Goal: Find contact information: Find contact information

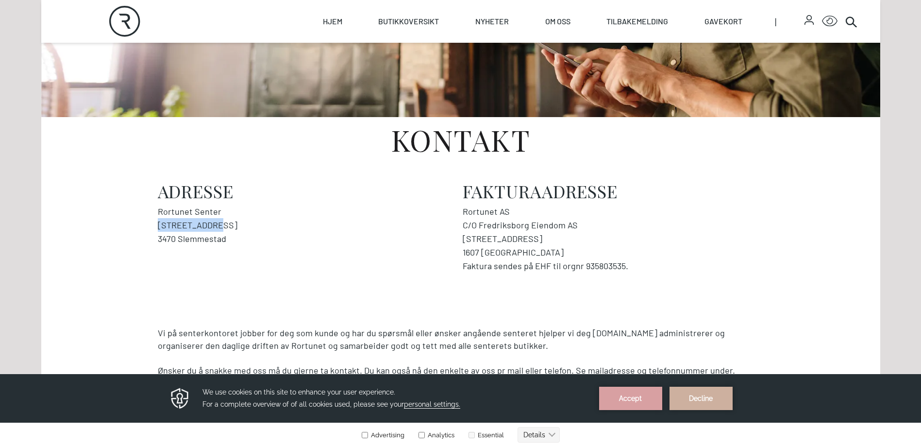
drag, startPoint x: 210, startPoint y: 223, endPoint x: 153, endPoint y: 226, distance: 56.4
click at [153, 226] on div "Adresse Rortunet Senter [STREET_ADDRESS] Fakturaadresse Rortunet AS C/O Fredrik…" at bounding box center [461, 226] width 622 height 91
copy address "[STREET_ADDRESS]"
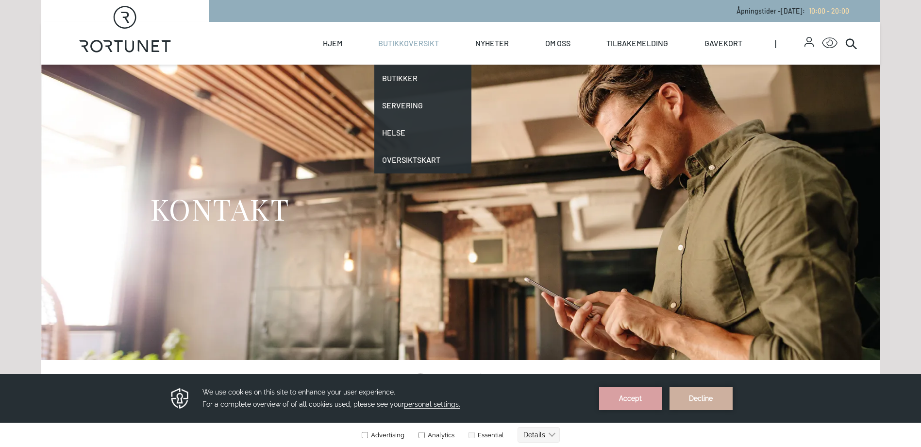
click at [419, 40] on link "Butikkoversikt" at bounding box center [408, 43] width 61 height 43
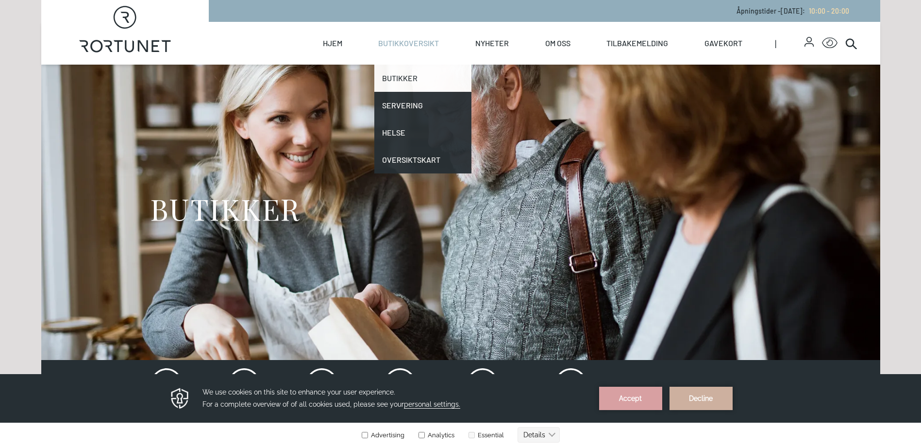
click at [412, 74] on link "Butikker" at bounding box center [422, 78] width 97 height 27
click at [411, 84] on link "Butikker" at bounding box center [422, 78] width 97 height 27
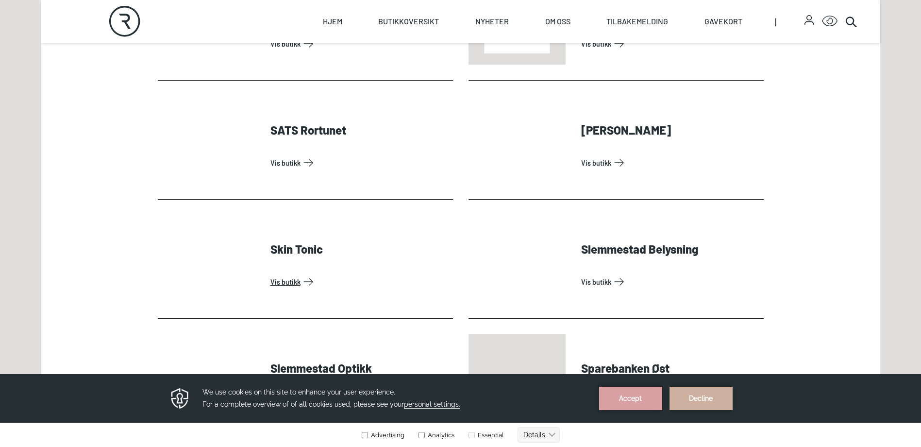
scroll to position [2622, 0]
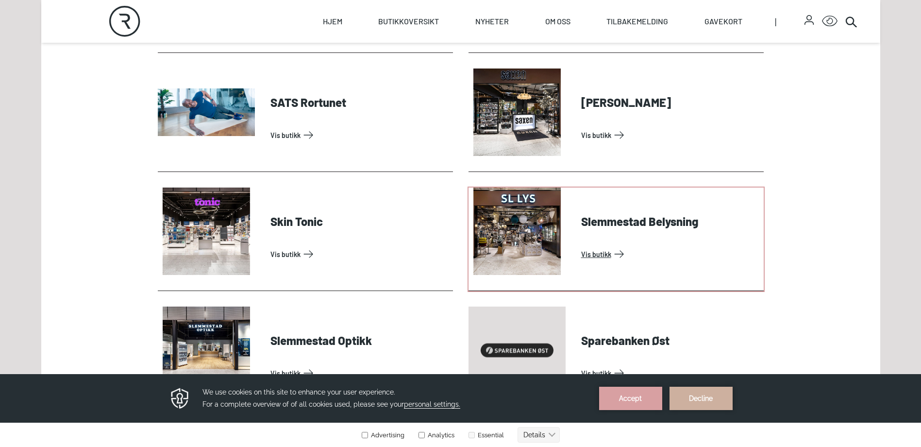
click at [646, 246] on link "Vis butikk" at bounding box center [670, 254] width 179 height 16
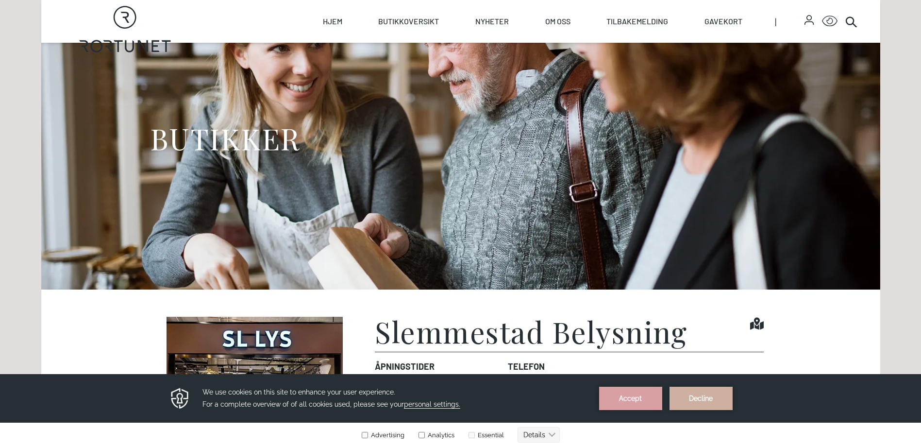
scroll to position [243, 0]
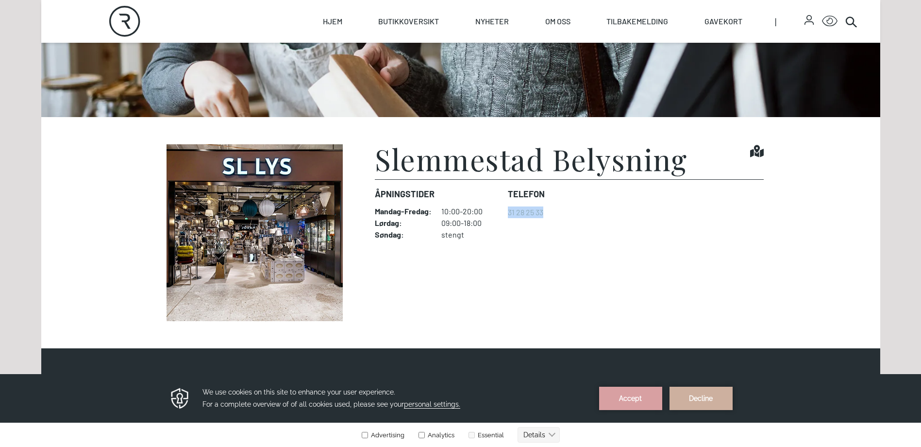
drag, startPoint x: 562, startPoint y: 221, endPoint x: 506, endPoint y: 216, distance: 56.1
click at [506, 216] on dl "Åpningstider Mandag - Fredag : 10:00-20:00 Lørdag : 09:00-18:00 Søndag : stengt…" at bounding box center [569, 213] width 388 height 68
copy link "31 28 25 33"
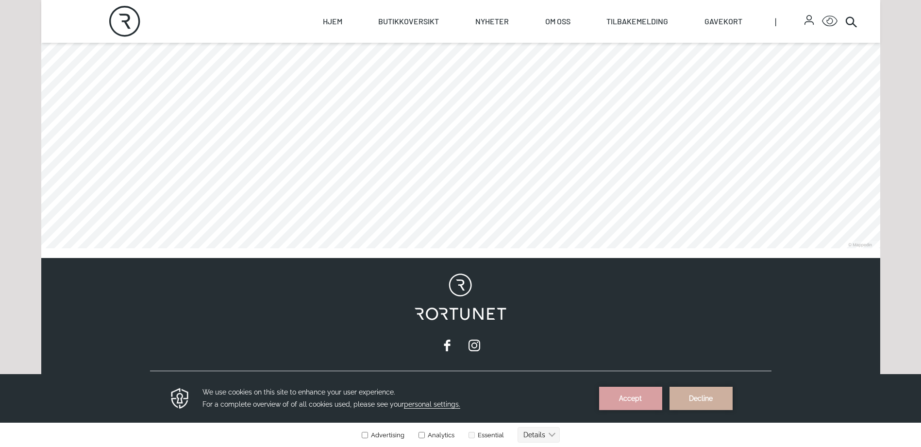
scroll to position [849, 0]
